Goal: Ask a question

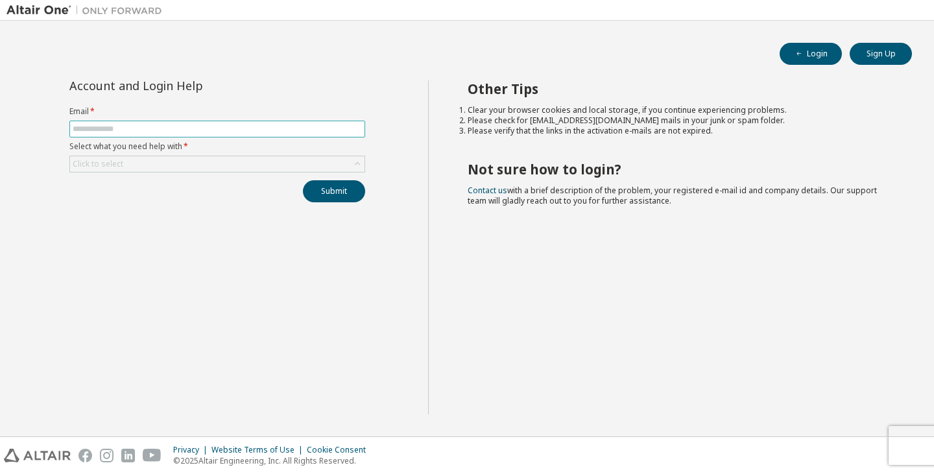
click at [276, 126] on input "text" at bounding box center [217, 129] width 289 height 10
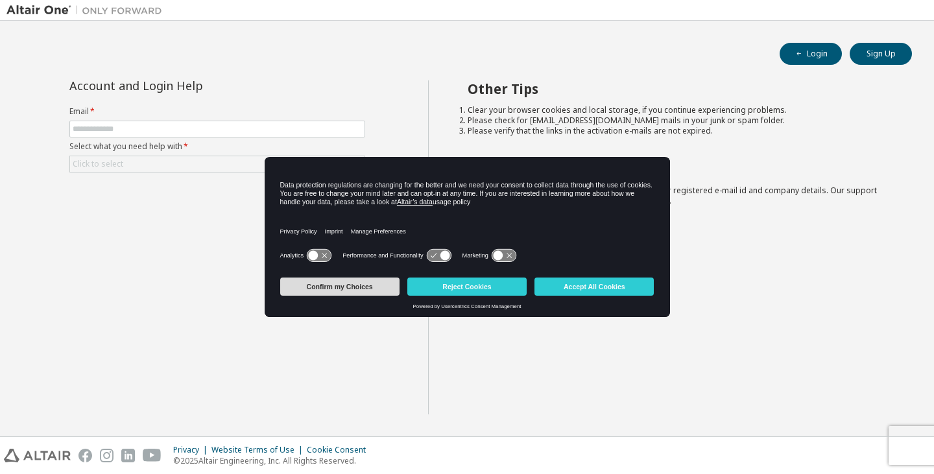
click at [361, 287] on button "Confirm my Choices" at bounding box center [339, 287] width 119 height 18
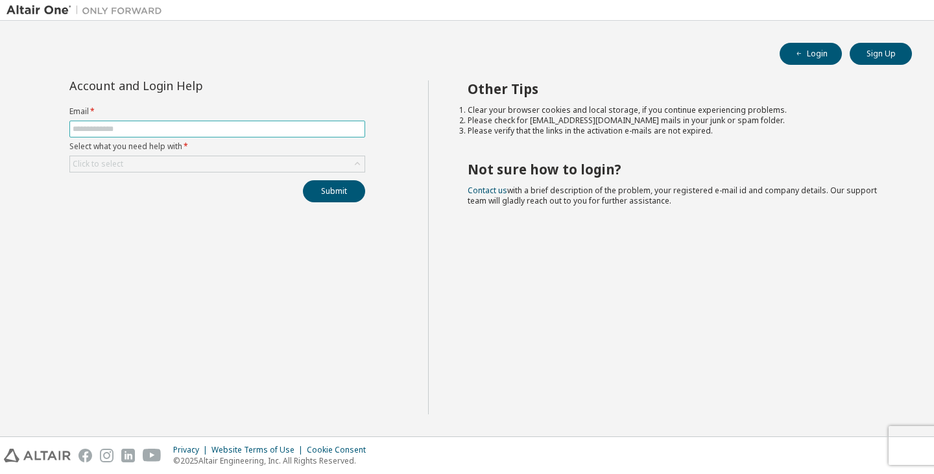
click at [198, 131] on input "text" at bounding box center [217, 129] width 289 height 10
type input "**********"
click at [173, 161] on div "Click to select" at bounding box center [217, 164] width 294 height 16
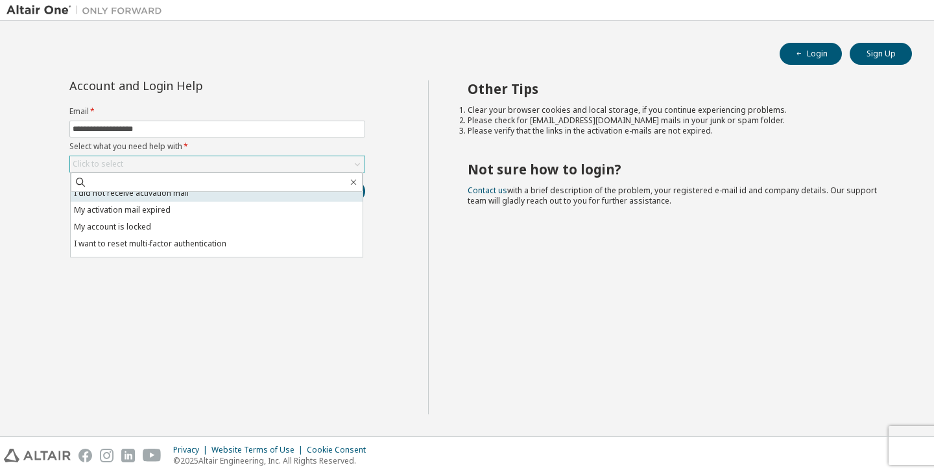
scroll to position [36, 0]
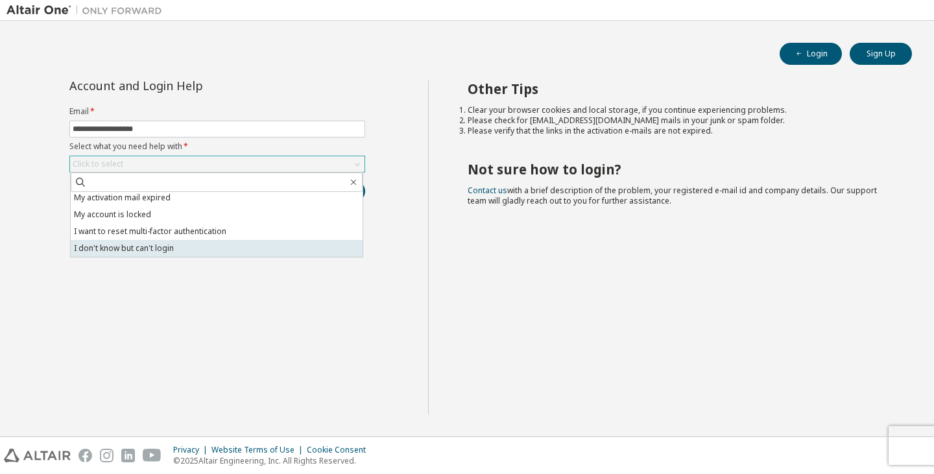
click at [212, 244] on li "I don't know but can't login" at bounding box center [217, 248] width 292 height 17
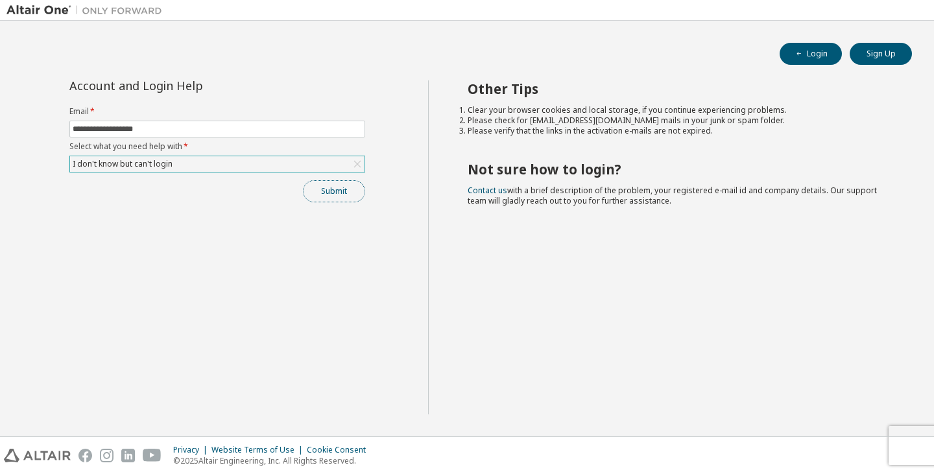
click at [337, 189] on button "Submit" at bounding box center [334, 191] width 62 height 22
click at [589, 309] on div "Other Tips Clear your browser cookies and local storage, if you continue experi…" at bounding box center [678, 247] width 500 height 334
